Goal: Book appointment/travel/reservation

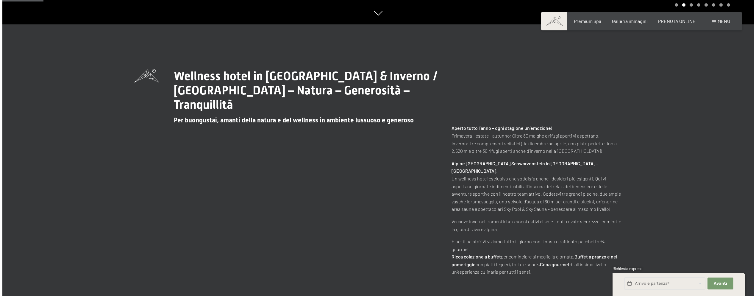
scroll to position [278, 0]
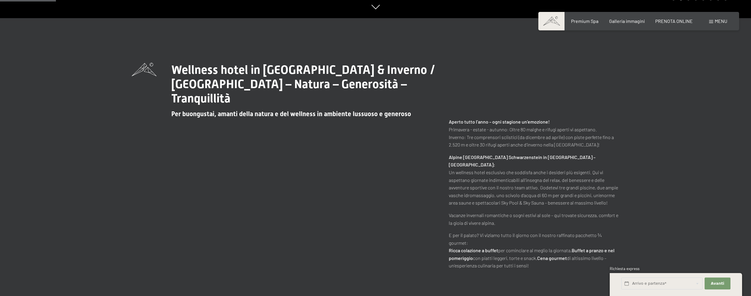
click at [717, 20] on span "Menu" at bounding box center [721, 21] width 12 height 6
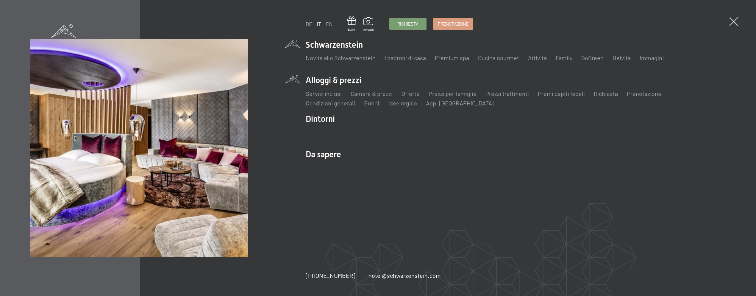
click at [341, 81] on li "Alloggi & prezzi Servizi inclusi Camere & prezzi Lista Offerte Lista Prezzi per…" at bounding box center [515, 90] width 420 height 32
click at [383, 93] on link "Camere & prezzi" at bounding box center [371, 93] width 42 height 7
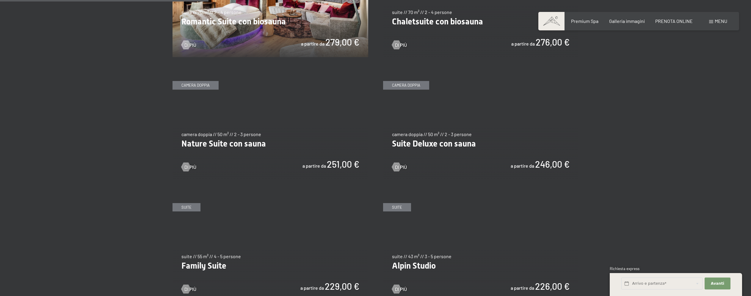
scroll to position [555, 0]
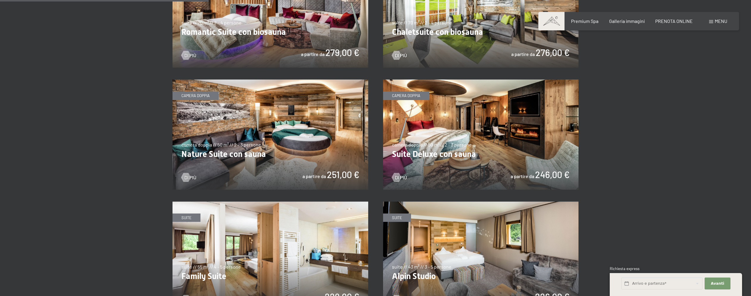
click at [117, 51] on section "✓ tutte le categorie ✓ suite ✓ camera doppia ✓ camera singola tutte le categori…" at bounding box center [375, 235] width 751 height 944
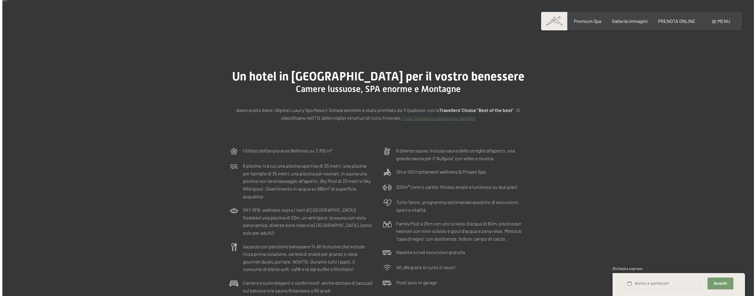
scroll to position [0, 0]
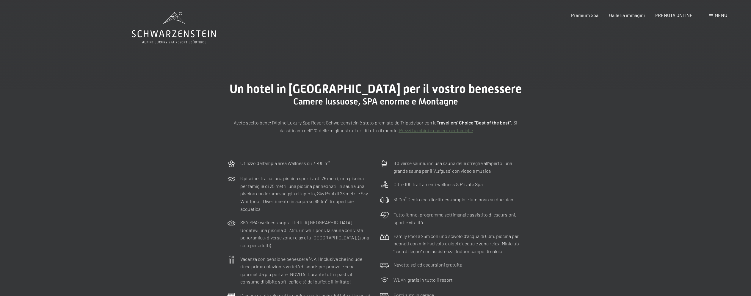
click at [720, 13] on span "Menu" at bounding box center [721, 15] width 12 height 6
